Goal: Navigation & Orientation: Understand site structure

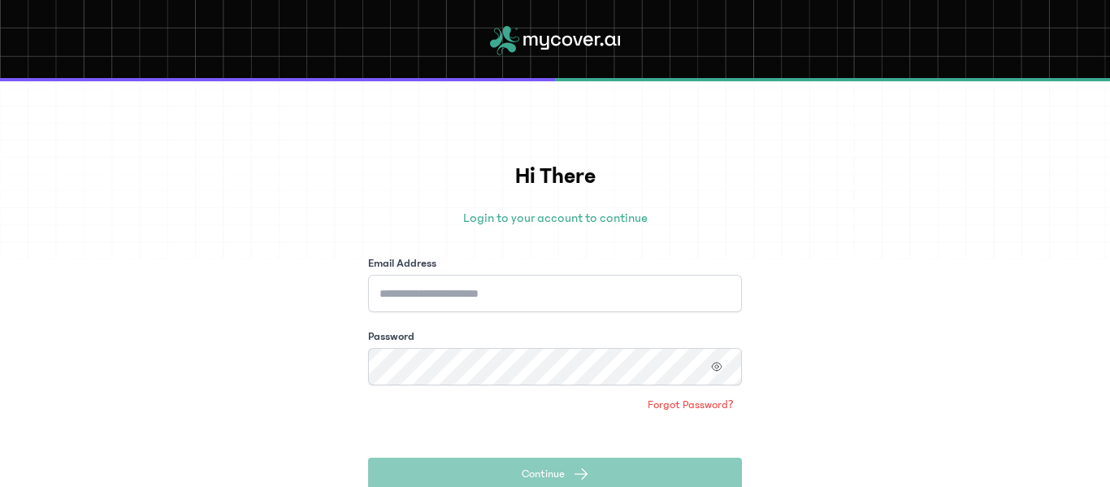
click at [787, 169] on div "Hi There Login to your account to continue Email Address Password Forgot Passwo…" at bounding box center [555, 283] width 1110 height 405
click at [423, 287] on input "Email Address" at bounding box center [555, 293] width 374 height 37
paste input "**********"
type input "**********"
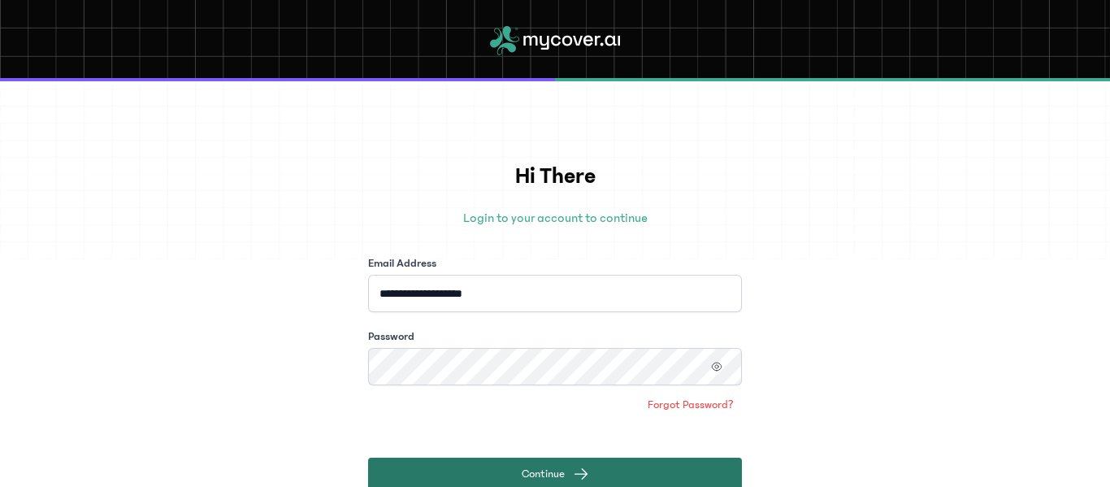
click at [551, 464] on button "Continue" at bounding box center [555, 473] width 374 height 33
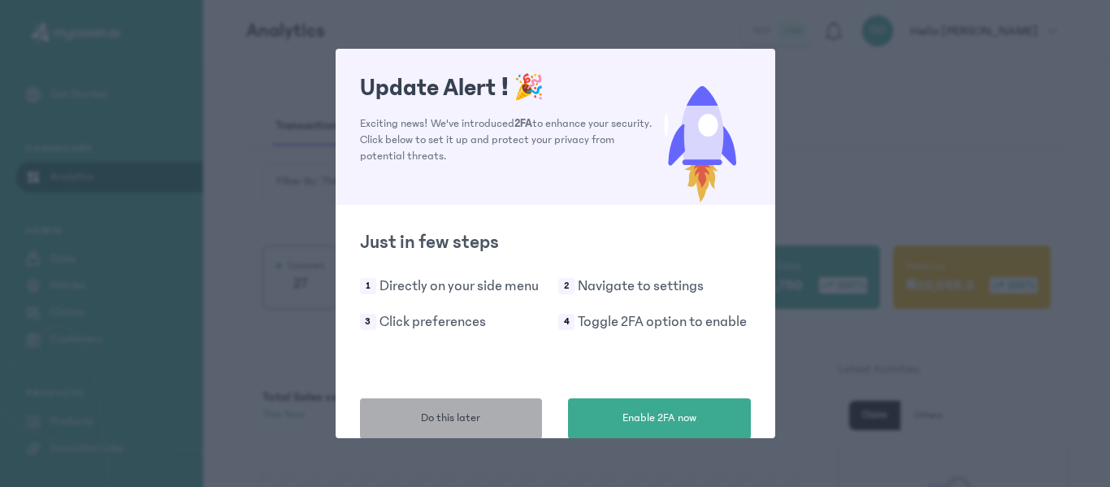
click at [449, 423] on span "Do this later" at bounding box center [450, 418] width 59 height 17
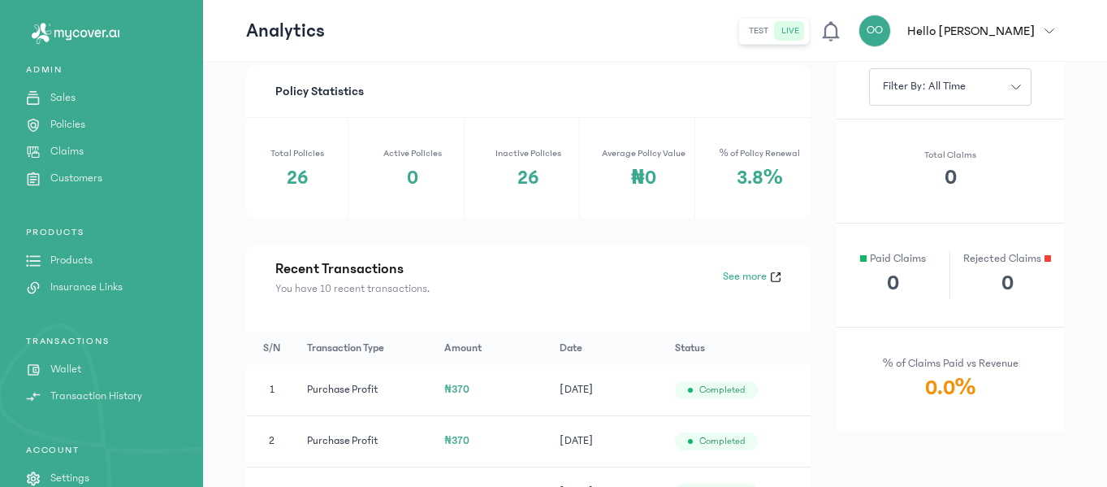
scroll to position [163, 0]
click at [122, 278] on p "Insurance Links" at bounding box center [86, 284] width 72 height 17
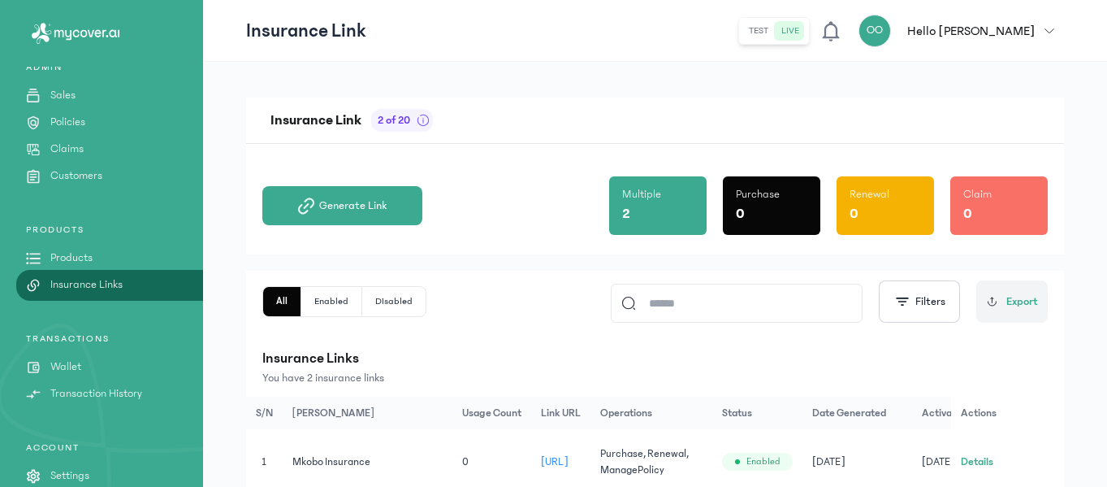
scroll to position [139, 0]
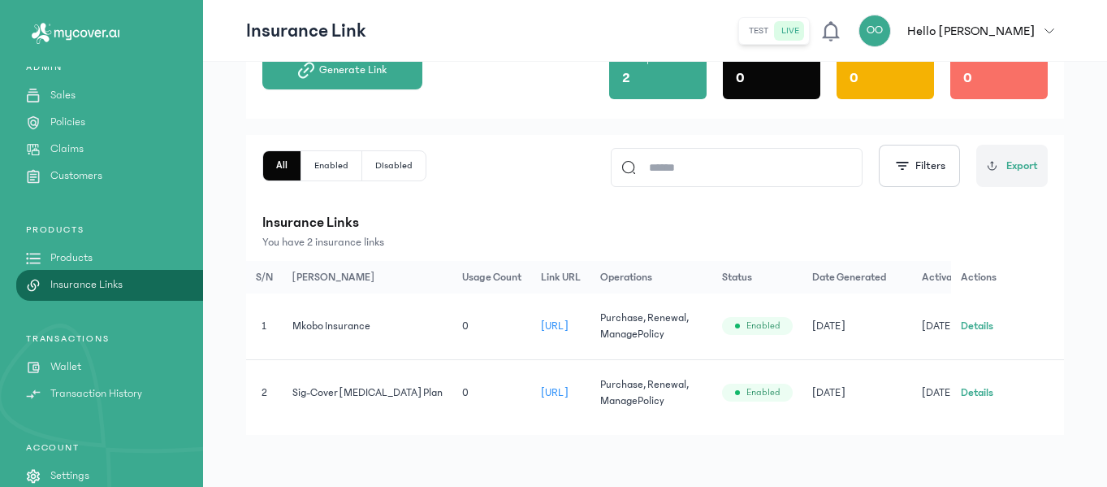
click at [359, 329] on td "Mkobo Insurance" at bounding box center [368, 326] width 171 height 66
click at [972, 328] on button "Details" at bounding box center [977, 326] width 33 height 16
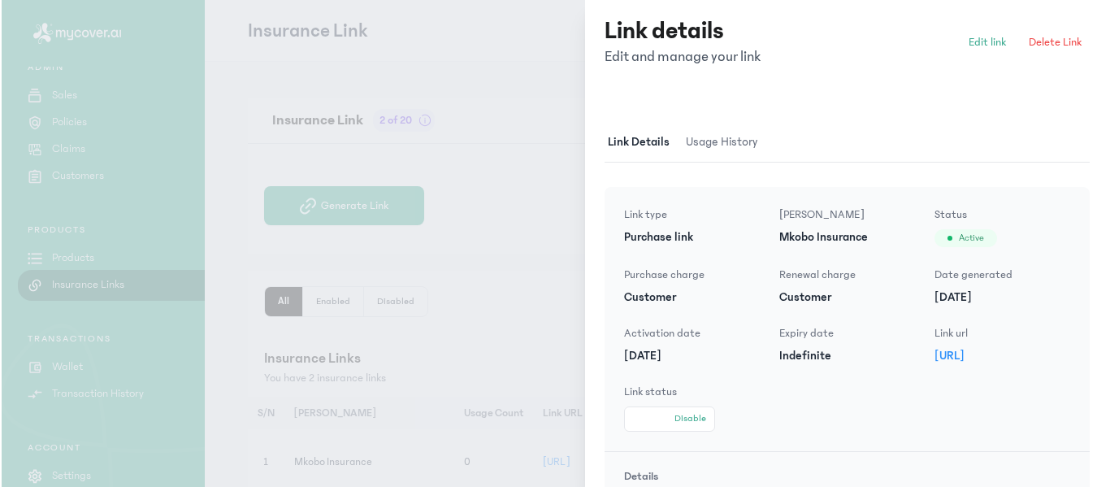
scroll to position [0, 0]
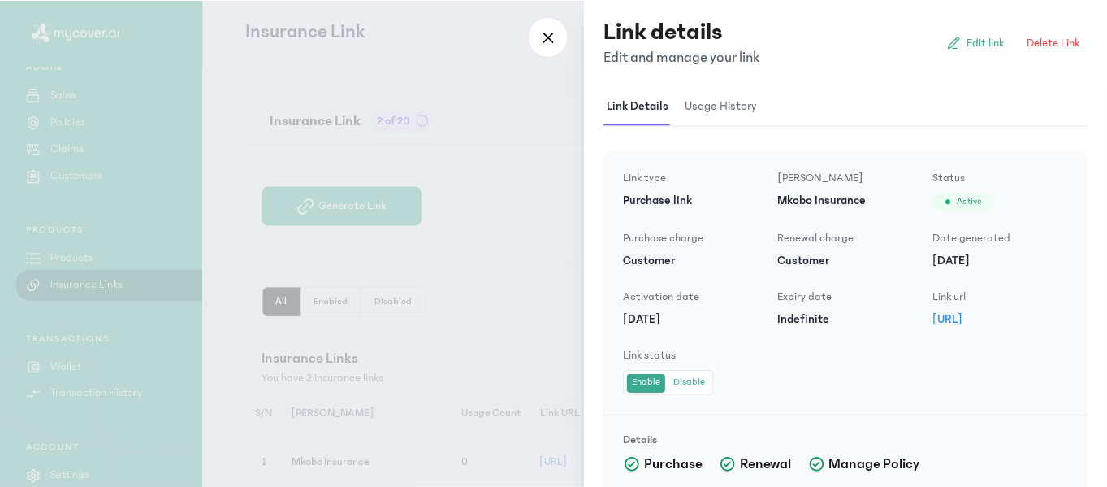
scroll to position [31, 0]
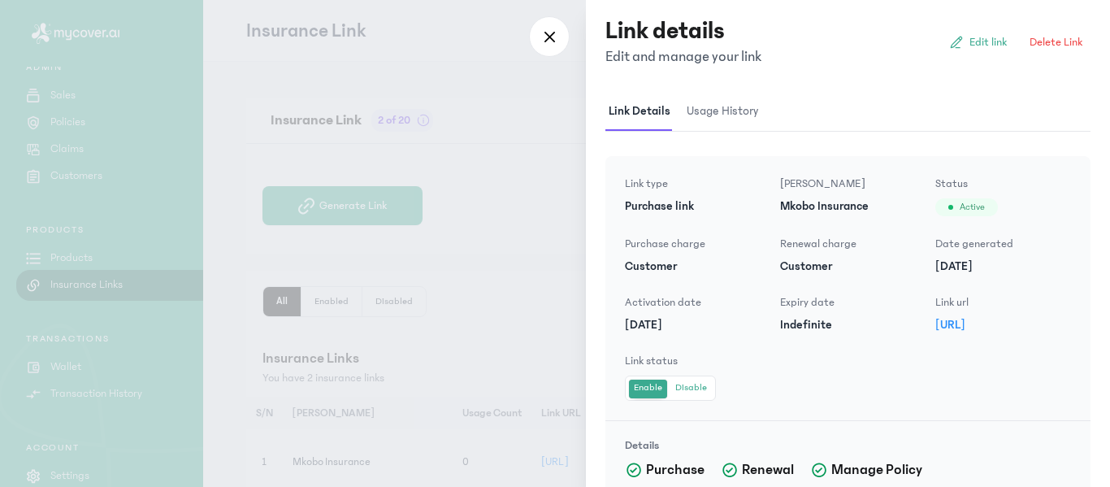
click at [503, 208] on div at bounding box center [555, 243] width 1110 height 487
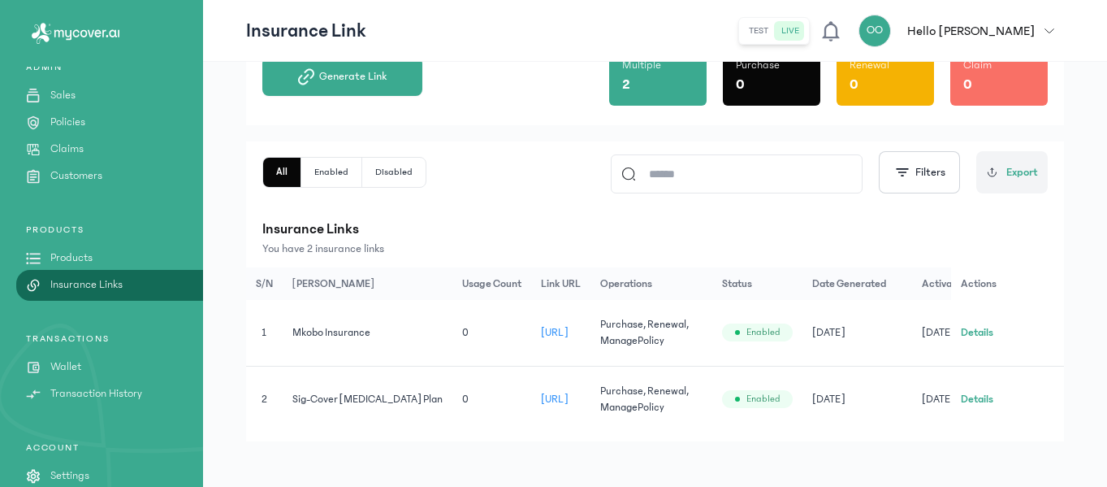
scroll to position [139, 0]
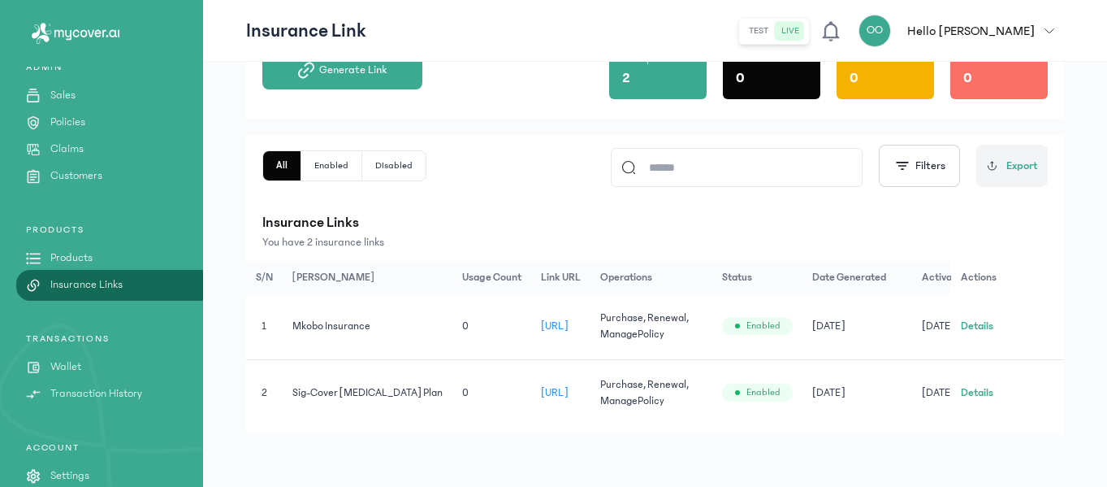
click at [349, 324] on span "Mkobo Insurance" at bounding box center [332, 325] width 78 height 11
click at [336, 163] on button "Enabled" at bounding box center [331, 165] width 61 height 29
click at [319, 322] on span "Mkobo Insurance" at bounding box center [332, 325] width 78 height 11
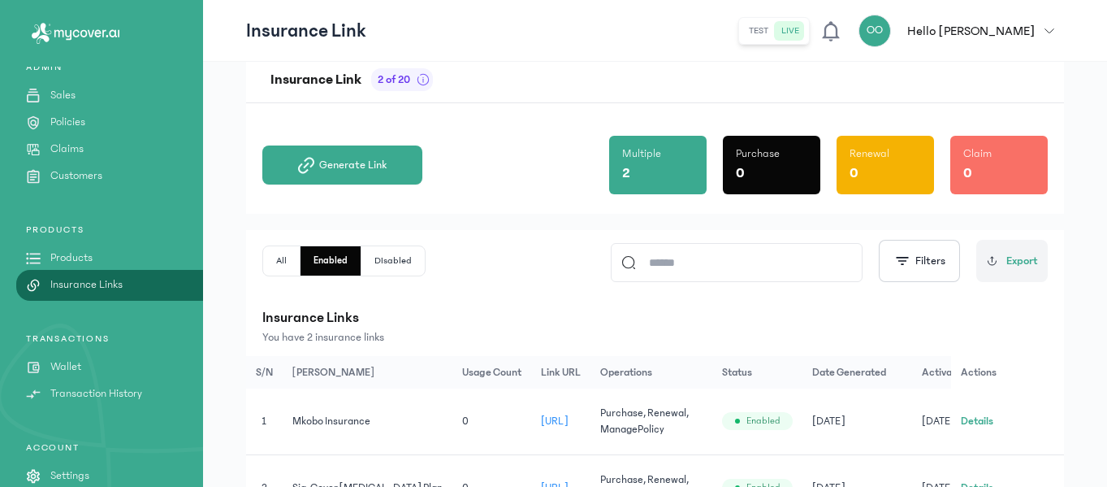
scroll to position [41, 0]
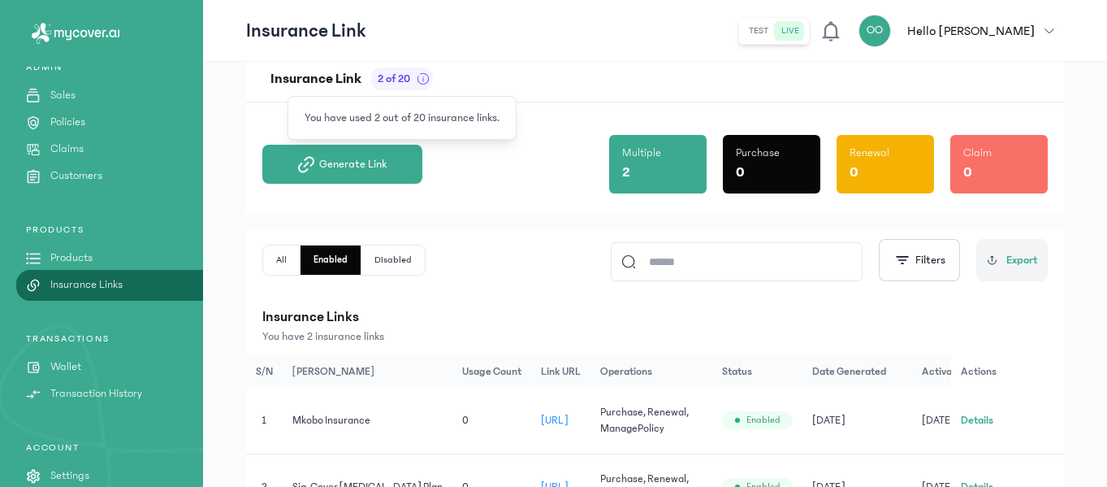
click at [423, 80] on icon at bounding box center [423, 78] width 13 height 13
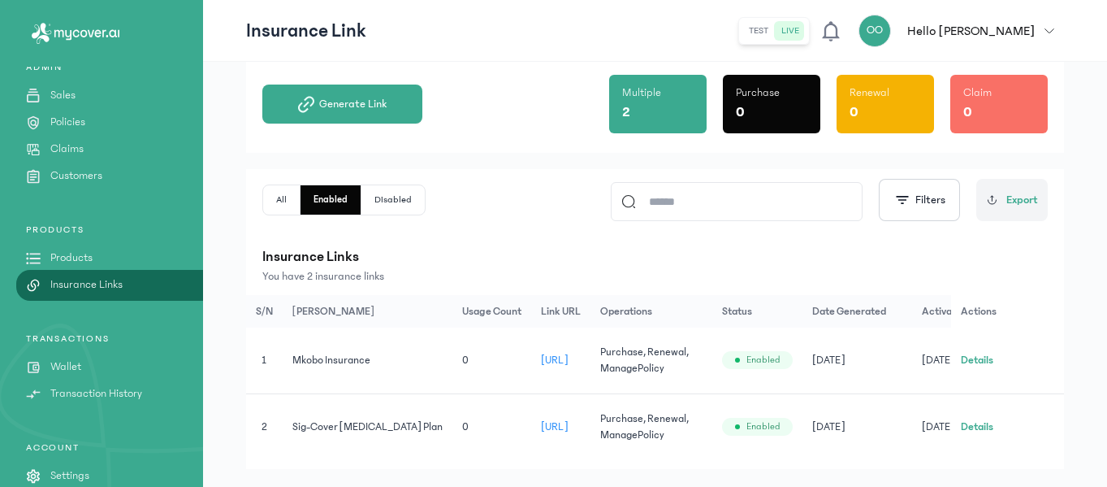
scroll to position [98, 0]
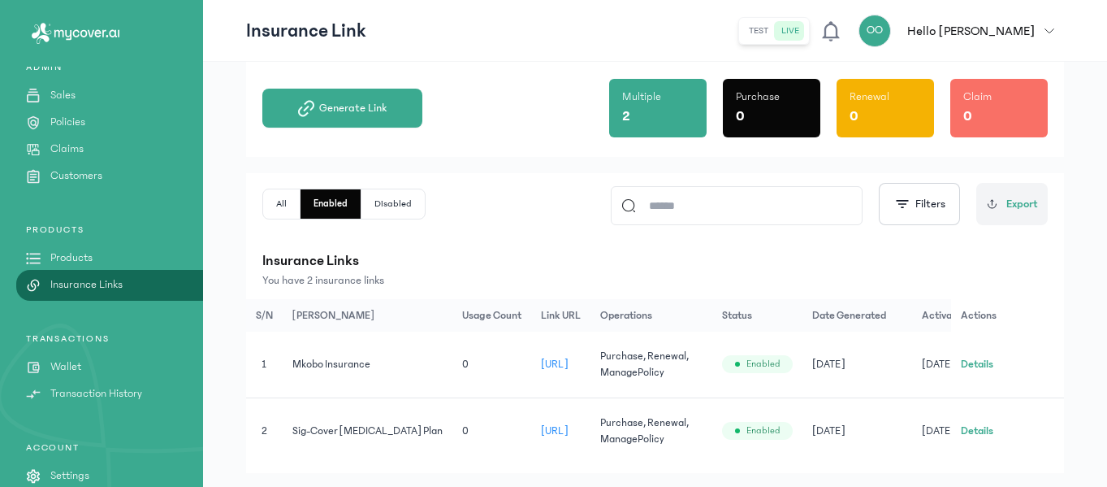
click at [106, 392] on p "Transaction History" at bounding box center [96, 393] width 92 height 17
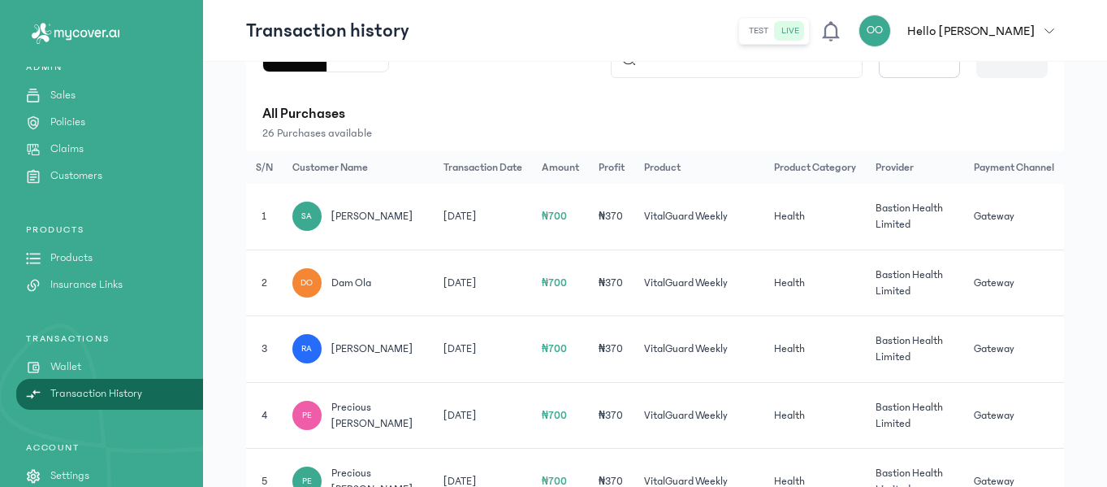
scroll to position [206, 0]
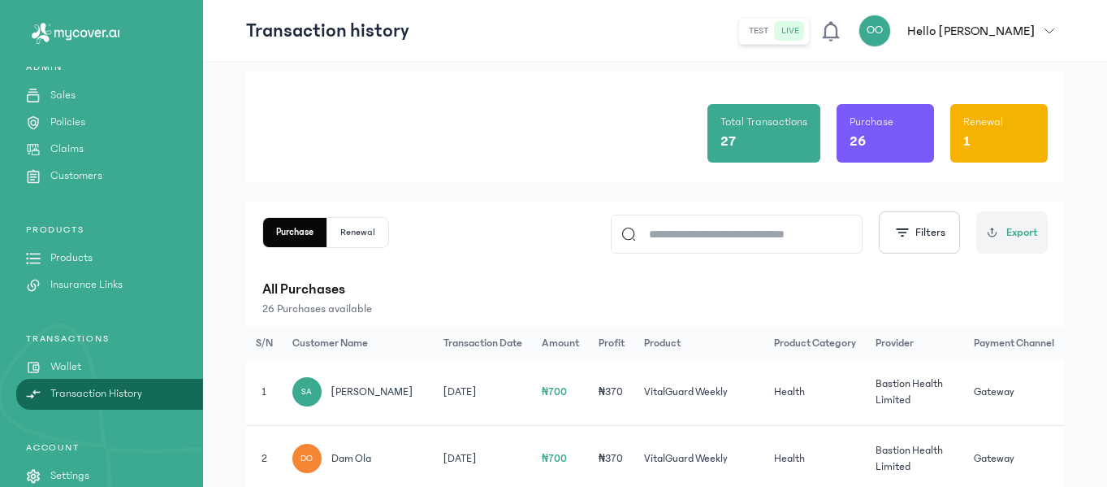
click at [559, 384] on td "₦700" at bounding box center [560, 392] width 57 height 66
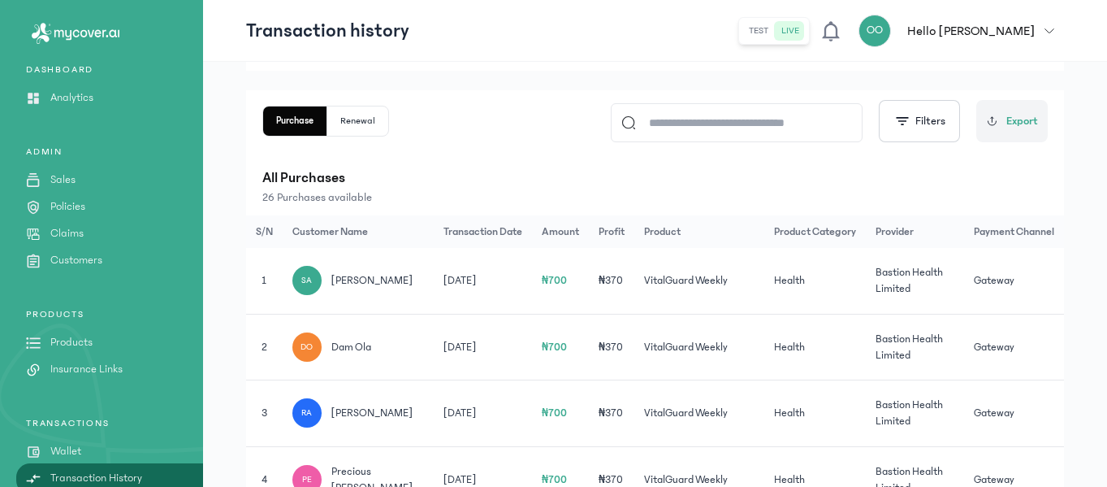
scroll to position [0, 0]
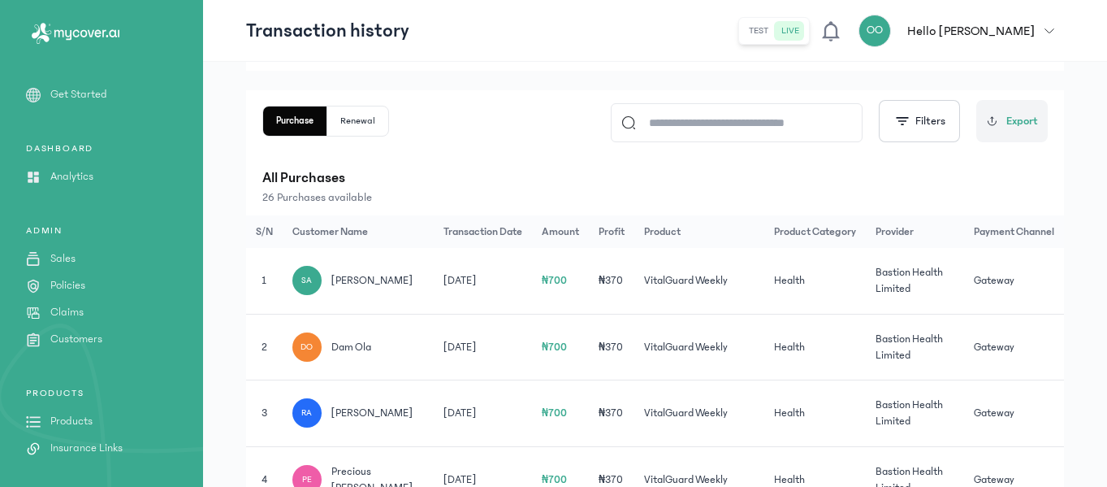
click at [105, 418] on link "Products" at bounding box center [101, 421] width 203 height 17
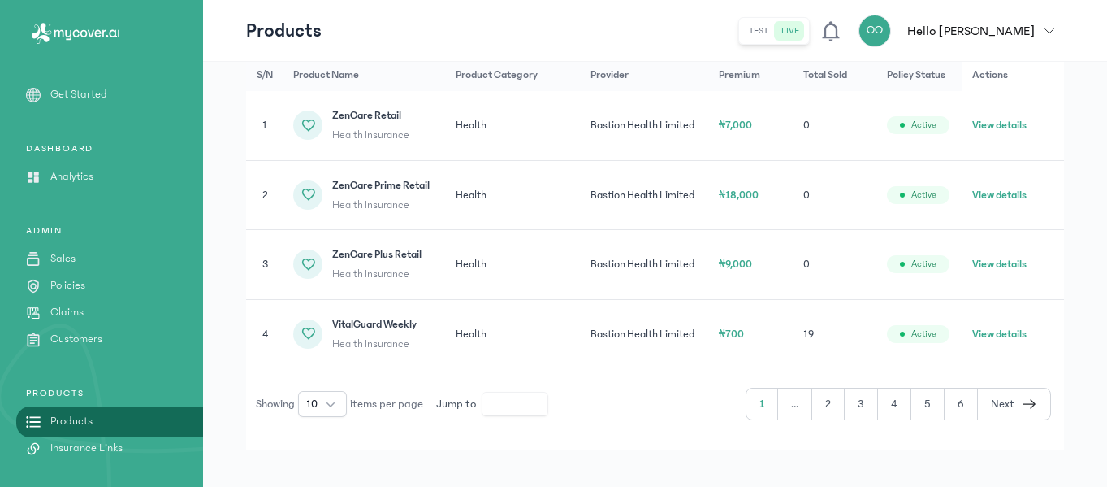
scroll to position [288, 0]
click at [836, 410] on button "2" at bounding box center [829, 403] width 33 height 31
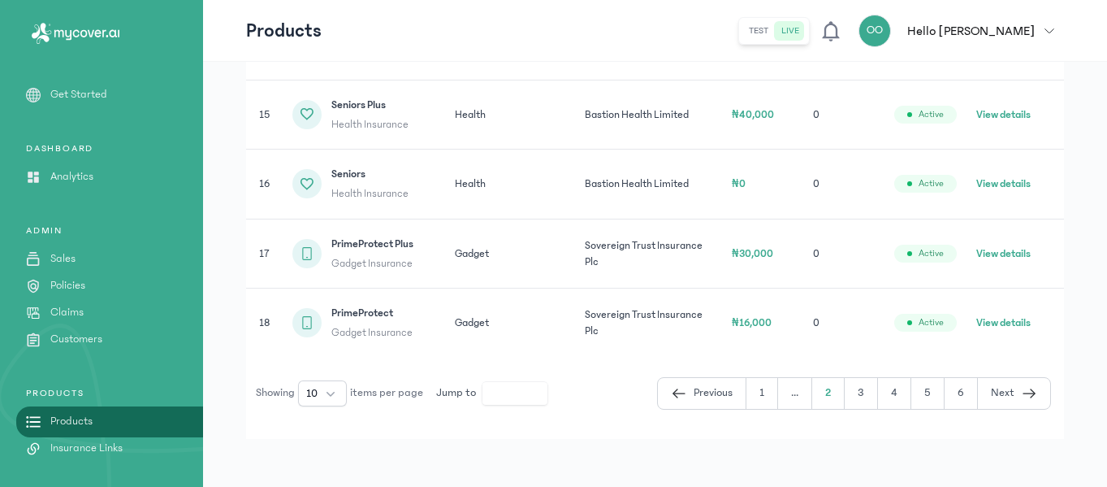
scroll to position [611, 0]
click at [864, 395] on button "3" at bounding box center [861, 391] width 33 height 31
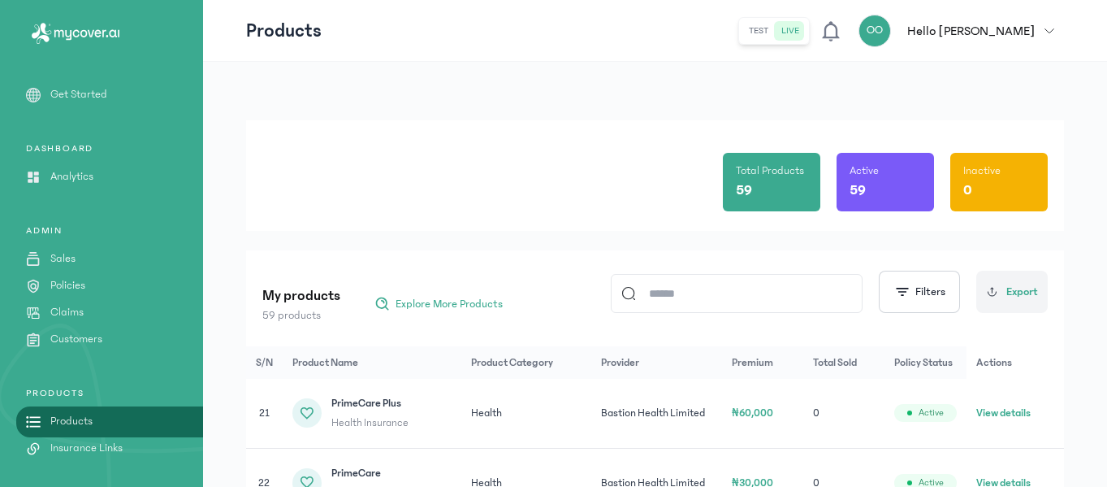
scroll to position [102, 0]
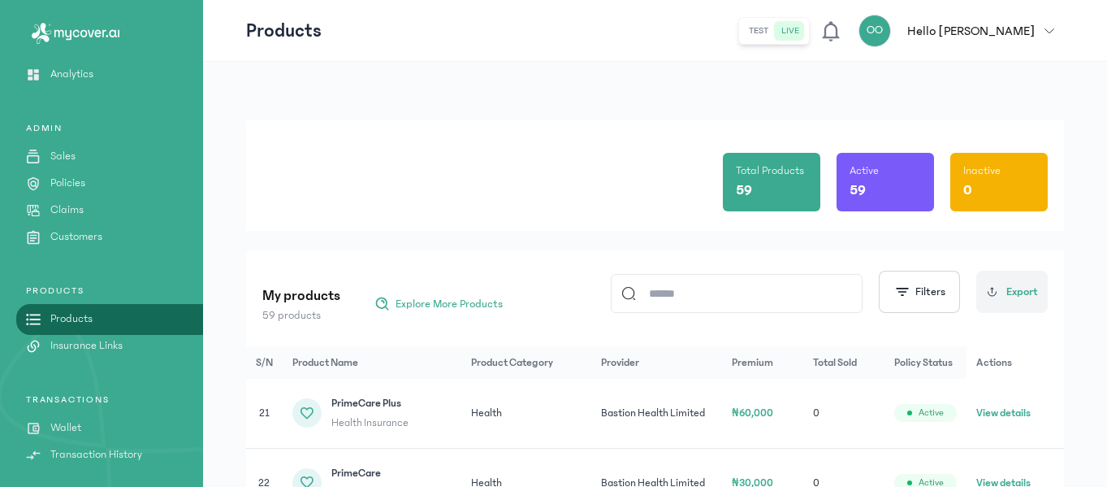
click at [92, 239] on p "Customers" at bounding box center [76, 236] width 52 height 17
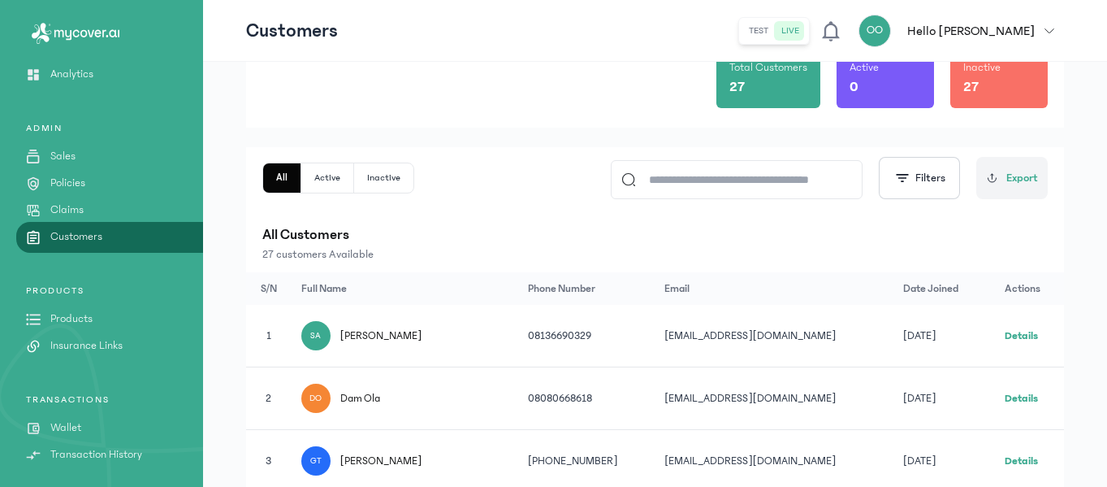
scroll to position [104, 0]
click at [1016, 336] on link "Details" at bounding box center [1021, 334] width 33 height 11
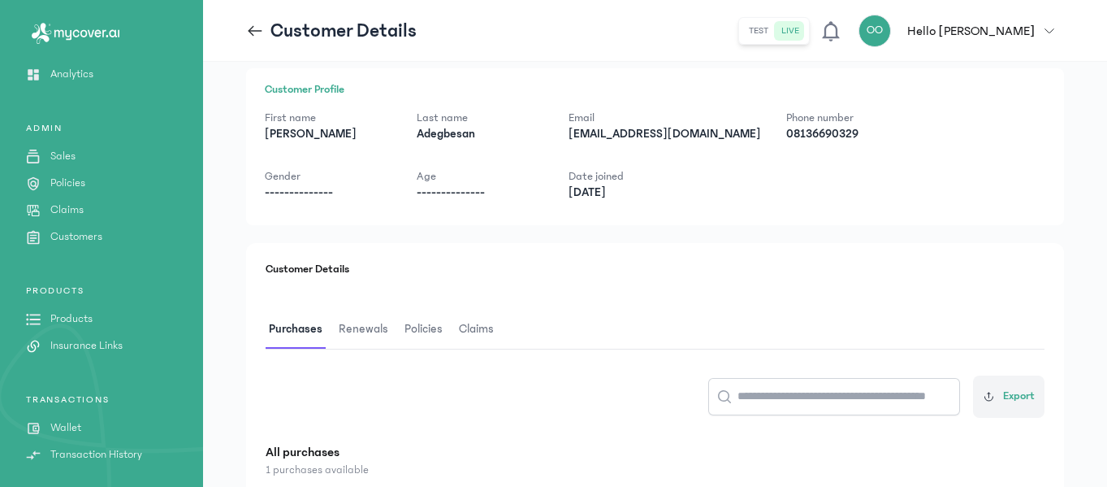
scroll to position [28, 0]
click at [468, 328] on span "Claims" at bounding box center [476, 328] width 41 height 38
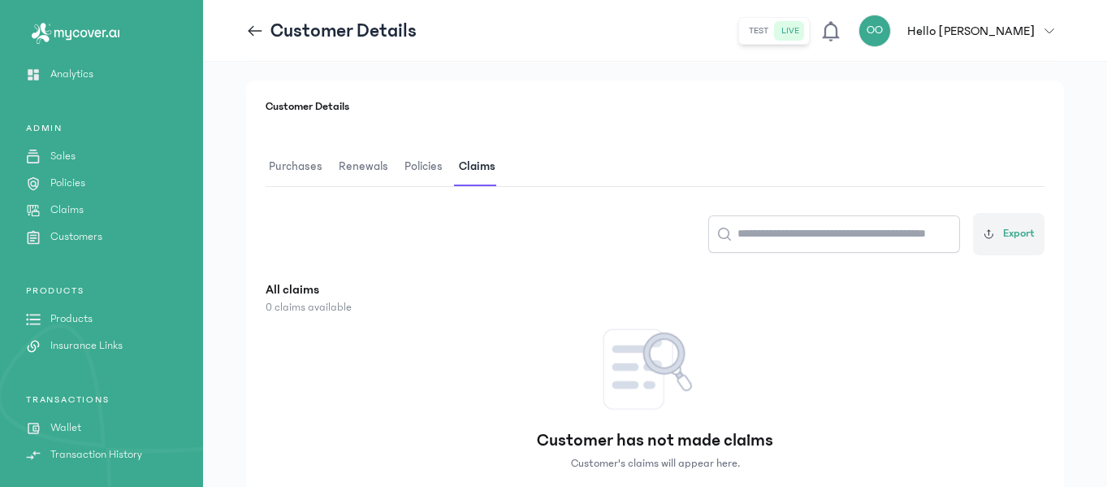
scroll to position [176, 0]
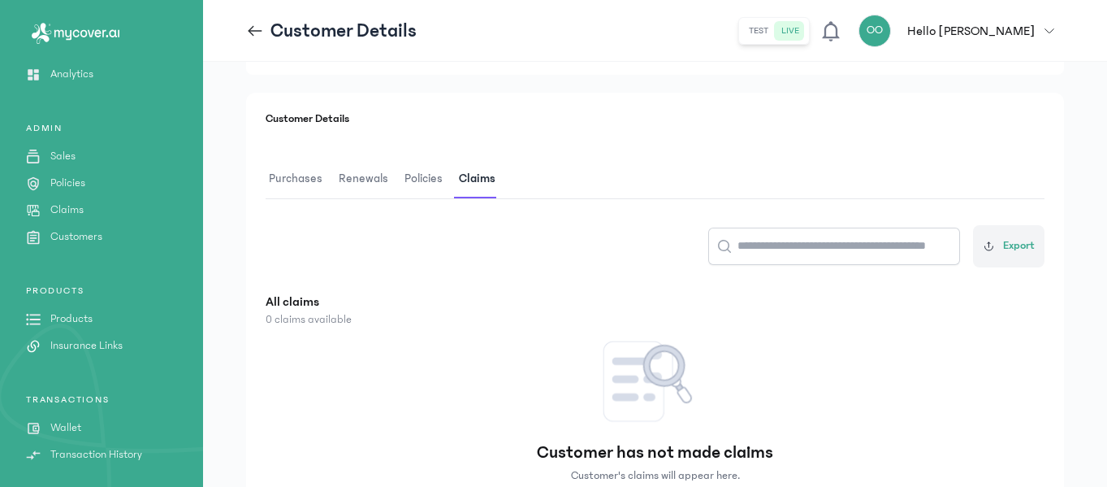
click at [424, 177] on span "Policies" at bounding box center [423, 179] width 45 height 38
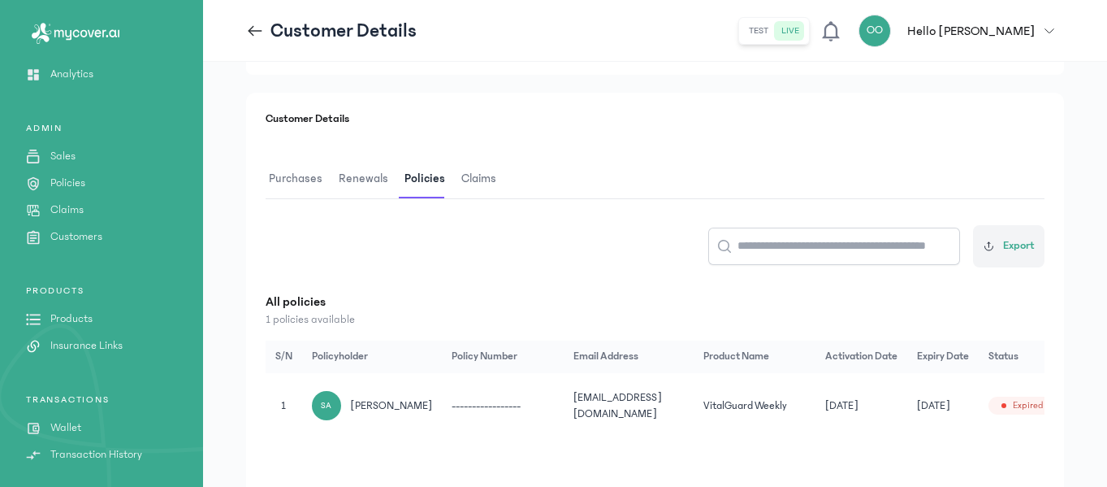
scroll to position [264, 0]
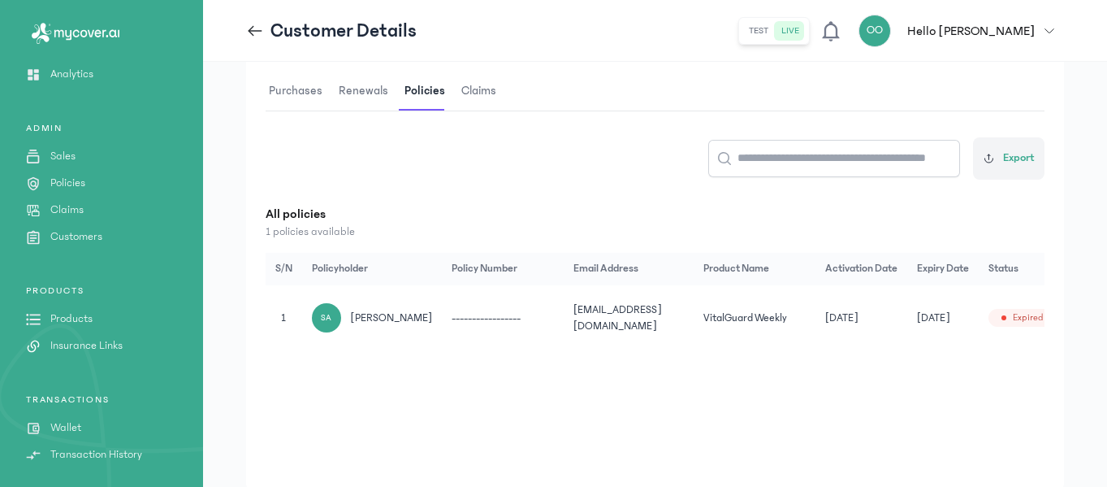
click at [370, 94] on span "Renewals" at bounding box center [364, 91] width 56 height 38
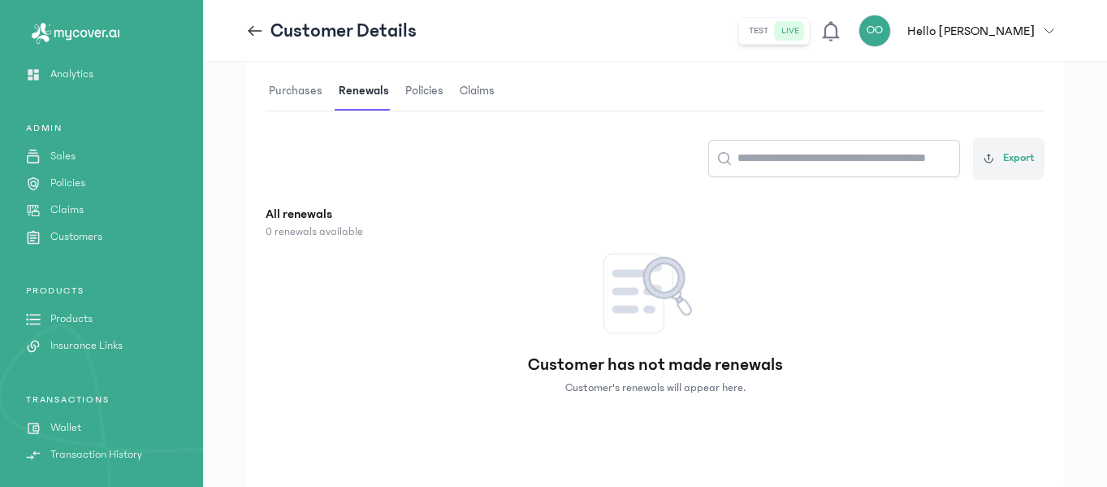
click at [248, 37] on icon at bounding box center [255, 31] width 18 height 18
click at [258, 30] on icon at bounding box center [256, 30] width 14 height 1
click at [112, 349] on p "Insurance Links" at bounding box center [86, 345] width 72 height 17
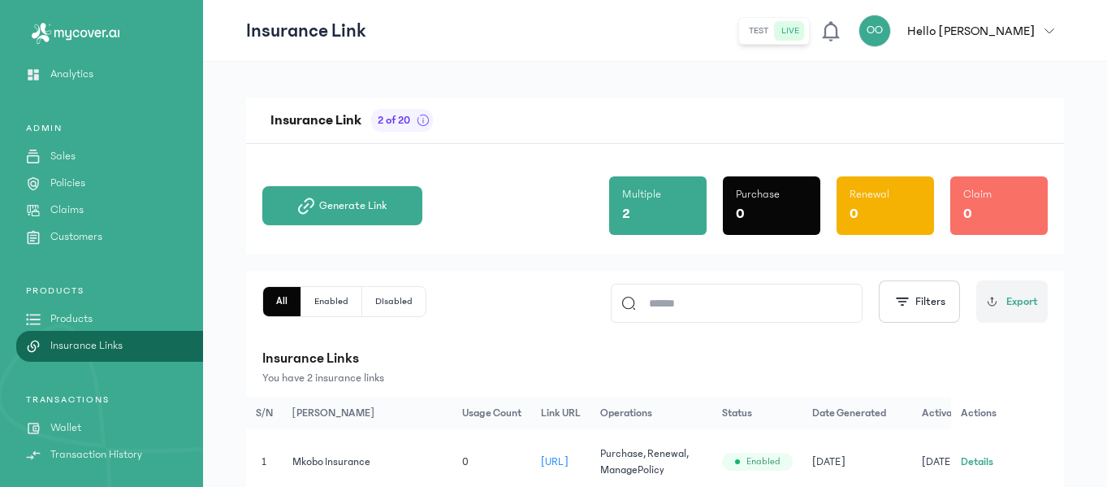
click at [493, 267] on div "Insurance Link 2 of 20 Generate Link Multiple 2 Purchase 0 Renewal 0 Claim 0 Al…" at bounding box center [655, 334] width 818 height 473
